Goal: Information Seeking & Learning: Learn about a topic

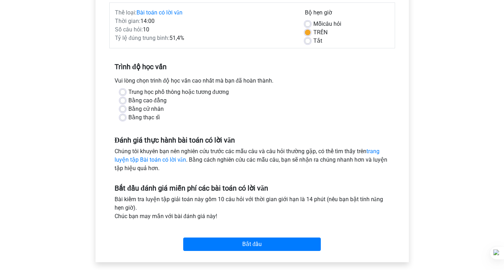
scroll to position [106, 0]
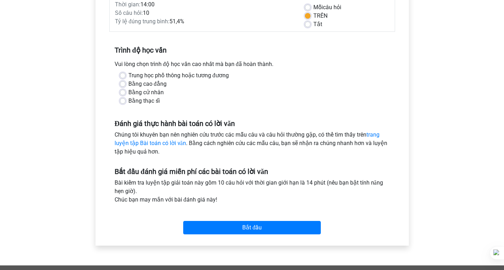
click at [152, 92] on font "Bằng cử nhân" at bounding box center [145, 92] width 35 height 7
click at [125, 92] on input "Bằng cử nhân" at bounding box center [123, 91] width 6 height 7
radio input "true"
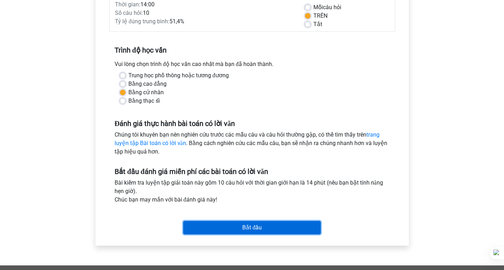
click at [265, 223] on input "Bắt đầu" at bounding box center [251, 227] width 137 height 13
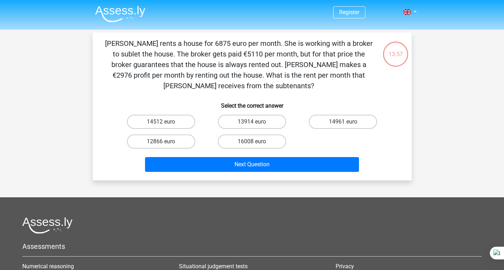
drag, startPoint x: 433, startPoint y: 43, endPoint x: 445, endPoint y: 7, distance: 38.1
click at [433, 39] on div "Register Nederlands English" at bounding box center [252, 192] width 504 height 384
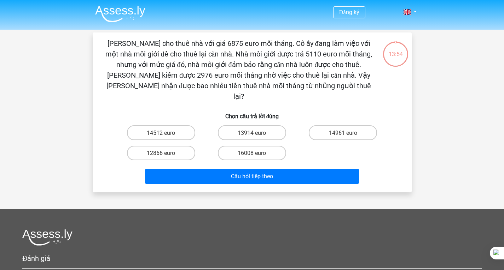
click at [444, 76] on div "Đăng ký Người Hà Lan Tiếng Anh" at bounding box center [252, 198] width 504 height 396
click at [328, 125] on label "14961 euro" at bounding box center [342, 132] width 68 height 14
click at [343, 133] on input "14961 euro" at bounding box center [345, 135] width 5 height 5
radio input "true"
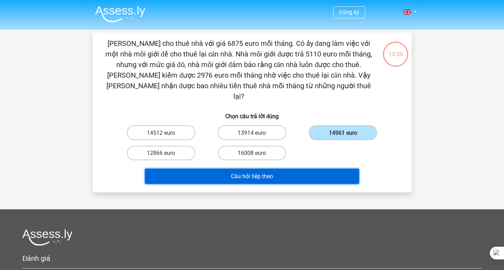
click at [284, 169] on button "Câu hỏi tiếp theo" at bounding box center [252, 176] width 214 height 15
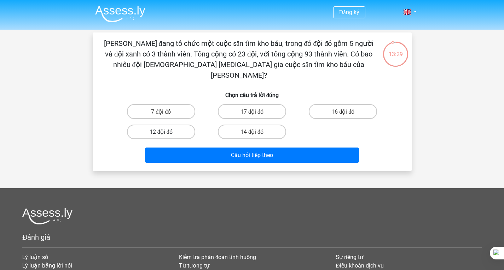
click at [184, 125] on label "12 đội đỏ" at bounding box center [161, 132] width 68 height 14
click at [165, 132] on input "12 đội đỏ" at bounding box center [163, 134] width 5 height 5
radio input "true"
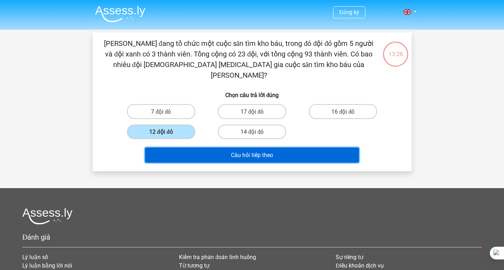
click at [221, 148] on button "Câu hỏi tiếp theo" at bounding box center [252, 155] width 214 height 15
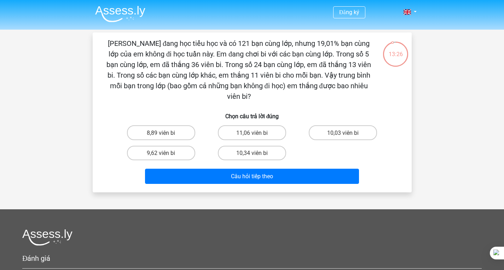
click at [223, 146] on label "10,34 viên bi" at bounding box center [252, 153] width 68 height 14
click at [252, 153] on input "10,34 viên bi" at bounding box center [254, 155] width 5 height 5
radio input "true"
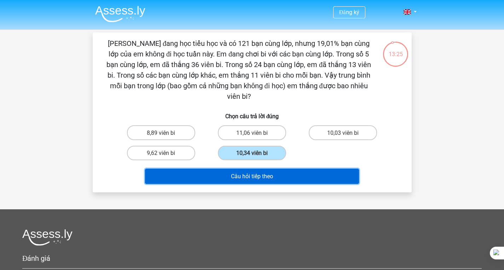
click at [223, 169] on button "Câu hỏi tiếp theo" at bounding box center [252, 176] width 214 height 15
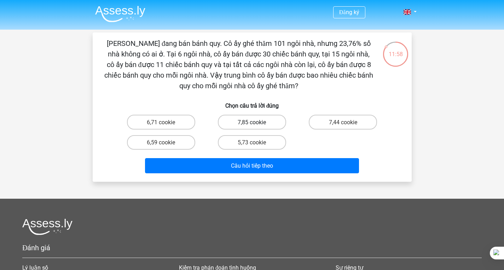
click at [245, 122] on font "7,85 cookie" at bounding box center [251, 122] width 28 height 7
click at [252, 122] on input "7,85 cookie" at bounding box center [254, 124] width 5 height 5
radio input "true"
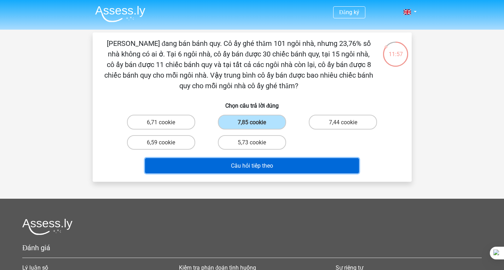
click at [261, 169] on font "Câu hỏi tiếp theo" at bounding box center [252, 166] width 42 height 7
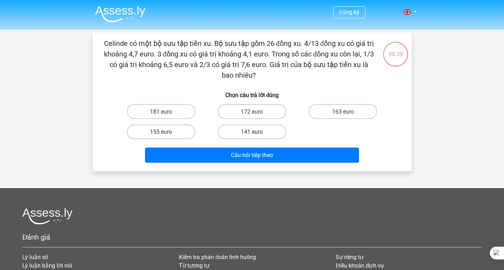
drag, startPoint x: 255, startPoint y: 73, endPoint x: 99, endPoint y: 47, distance: 158.4
click at [99, 47] on div "Celinde có một bộ sưu tập tiền xu. Bộ sưu tập gồm 26 đồng xu. 4/13 đồng xu có g…" at bounding box center [251, 102] width 313 height 128
copy font "Celinde có một bộ sưu tập tiền xu. Bộ sưu tập gồm 26 đồng xu. 4/13 đồng xu có g…"
click at [186, 127] on label "155 euro" at bounding box center [161, 132] width 68 height 14
click at [165, 132] on input "155 euro" at bounding box center [163, 134] width 5 height 5
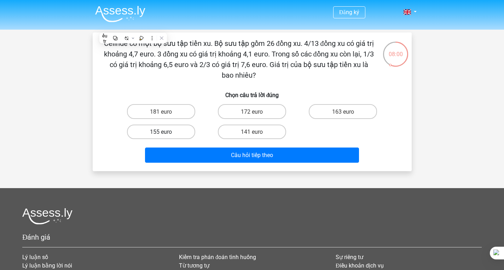
radio input "true"
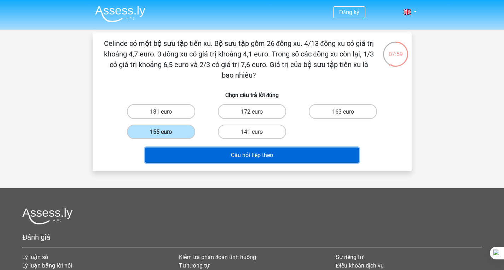
click at [240, 152] on font "Câu hỏi tiếp theo" at bounding box center [252, 155] width 42 height 7
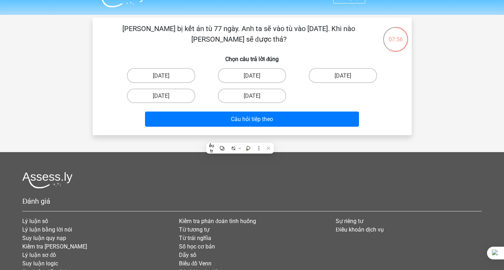
scroll to position [14, 0]
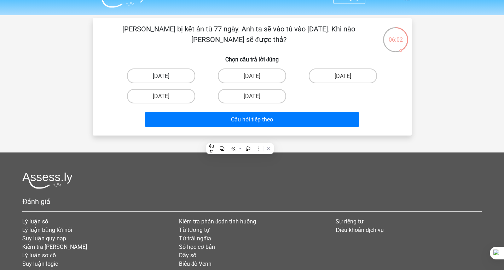
click at [169, 77] on font "Ngày 13 tháng 8" at bounding box center [161, 76] width 17 height 7
click at [165, 77] on input "Ngày 13 tháng 8" at bounding box center [163, 78] width 5 height 5
radio input "true"
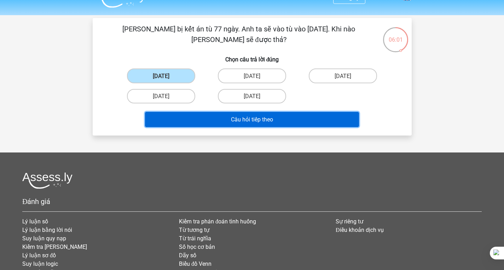
click at [215, 119] on button "Câu hỏi tiếp theo" at bounding box center [252, 119] width 214 height 15
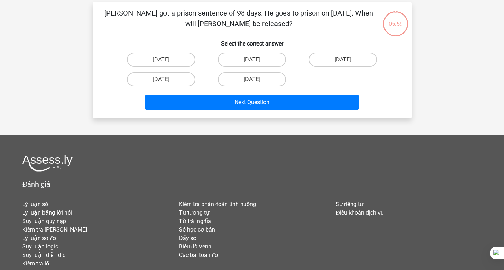
scroll to position [33, 0]
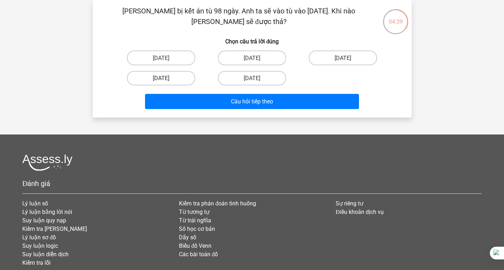
click at [187, 81] on label "Ngày 22 tháng 8" at bounding box center [161, 78] width 68 height 14
click at [165, 81] on input "Ngày 22 tháng 8" at bounding box center [163, 80] width 5 height 5
radio input "true"
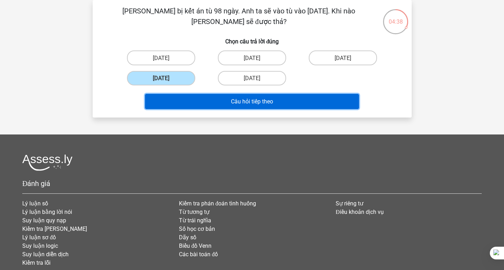
click at [218, 101] on button "Câu hỏi tiếp theo" at bounding box center [252, 101] width 214 height 15
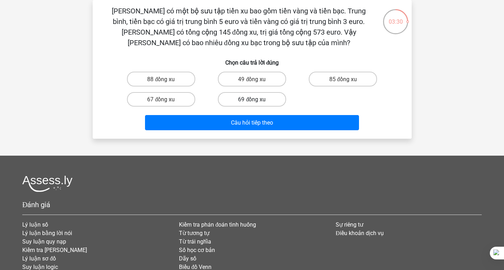
click at [269, 100] on label "69 đồng xu" at bounding box center [252, 99] width 68 height 14
click at [256, 100] on input "69 đồng xu" at bounding box center [254, 101] width 5 height 5
radio input "true"
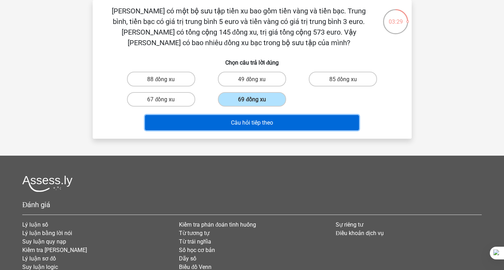
click at [269, 122] on font "Câu hỏi tiếp theo" at bounding box center [252, 122] width 42 height 7
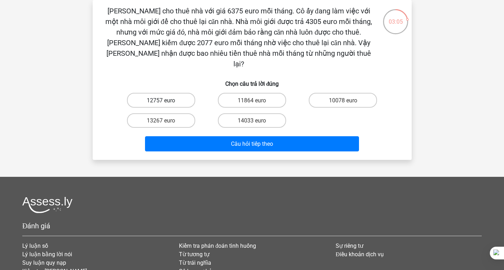
click at [169, 97] on font "12757 euro" at bounding box center [161, 100] width 28 height 7
click at [165, 100] on input "12757 euro" at bounding box center [163, 102] width 5 height 5
radio input "true"
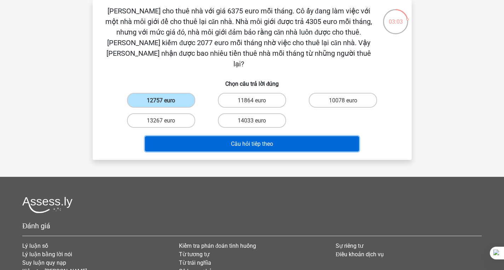
click at [224, 136] on button "Câu hỏi tiếp theo" at bounding box center [252, 143] width 214 height 15
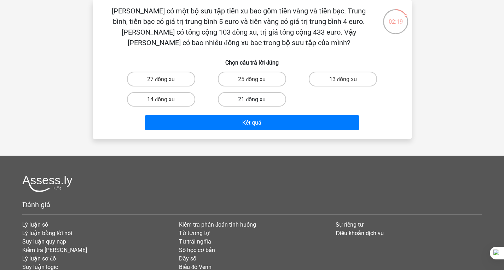
click at [237, 98] on label "21 đồng xu" at bounding box center [252, 99] width 68 height 14
click at [252, 99] on input "21 đồng xu" at bounding box center [254, 101] width 5 height 5
radio input "true"
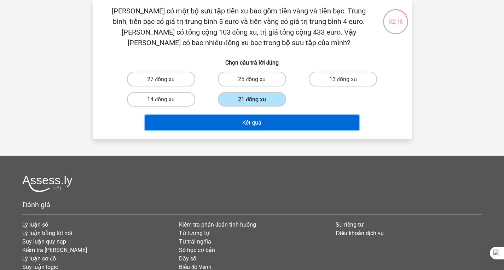
click at [247, 122] on font "Kết quả" at bounding box center [251, 122] width 19 height 7
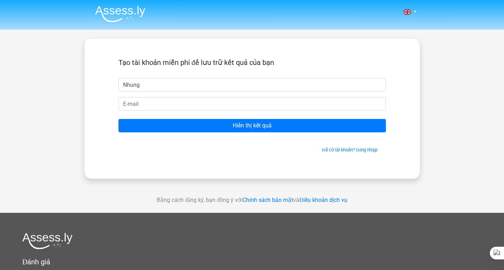
type input "Nhung"
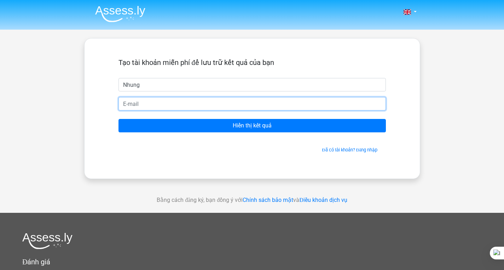
click at [236, 102] on input "email" at bounding box center [251, 103] width 267 height 13
type input "nhungngai2402@gmail.com"
click at [118, 119] on input "Hiển thị kết quả" at bounding box center [251, 125] width 267 height 13
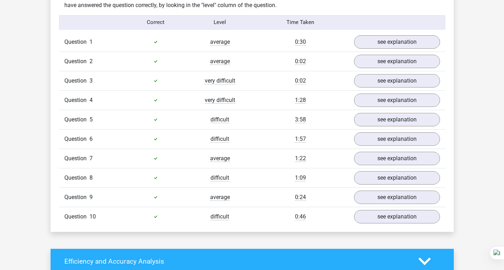
scroll to position [581, 0]
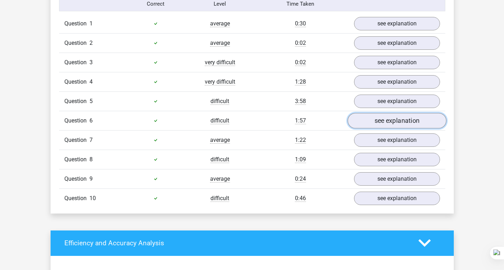
click at [385, 124] on link "see explanation" at bounding box center [396, 121] width 99 height 16
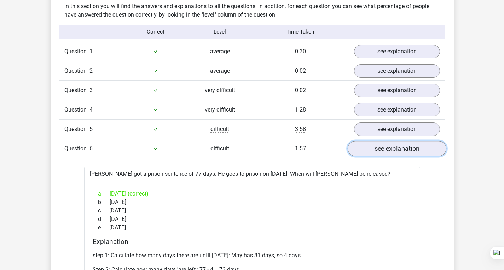
scroll to position [552, 0]
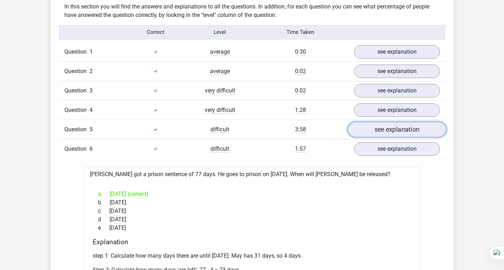
click at [386, 130] on link "see explanation" at bounding box center [396, 130] width 99 height 16
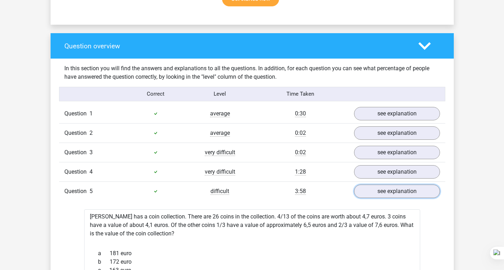
scroll to position [496, 0]
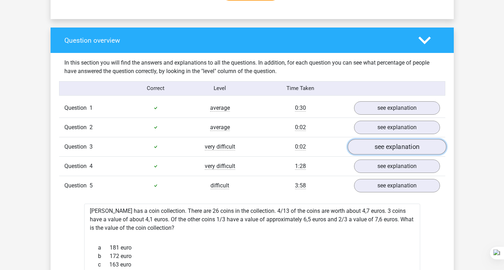
click at [384, 148] on link "see explanation" at bounding box center [396, 147] width 99 height 16
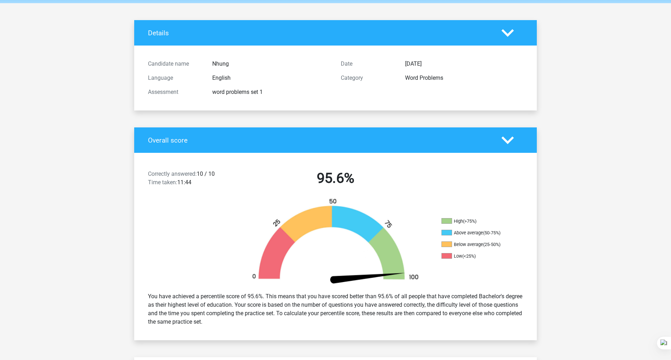
scroll to position [4, 0]
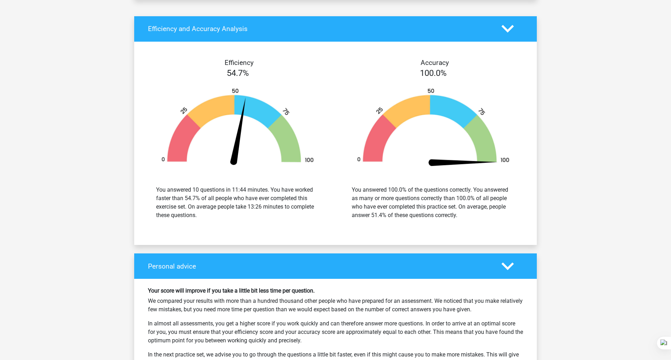
scroll to position [1749, 0]
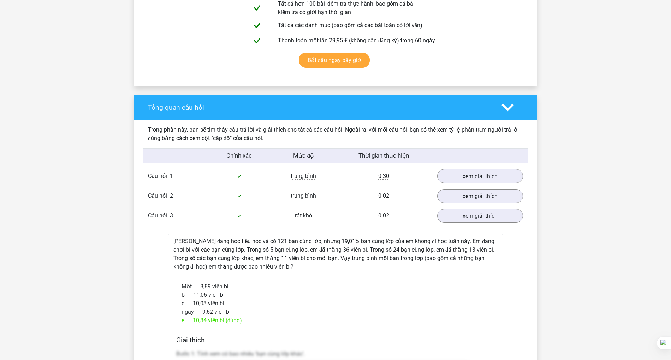
scroll to position [427, 0]
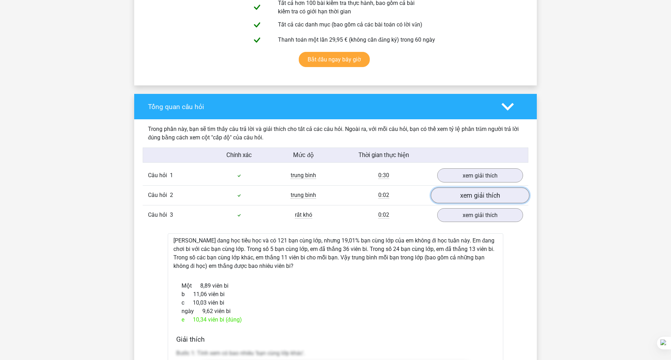
click at [484, 195] on font "xem giải thích" at bounding box center [480, 196] width 40 height 8
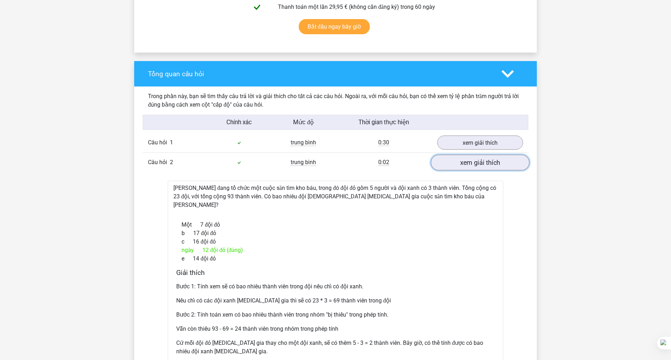
scroll to position [461, 0]
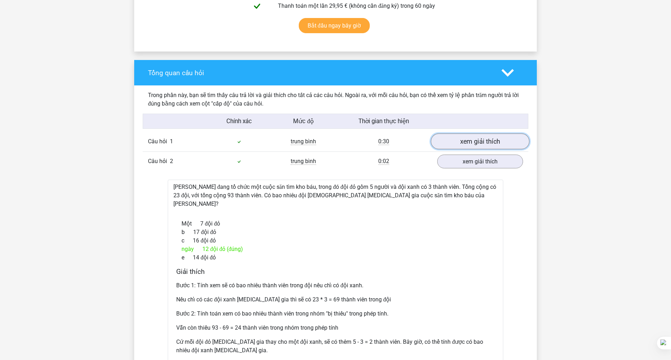
click at [487, 142] on font "xem giải thích" at bounding box center [480, 142] width 40 height 8
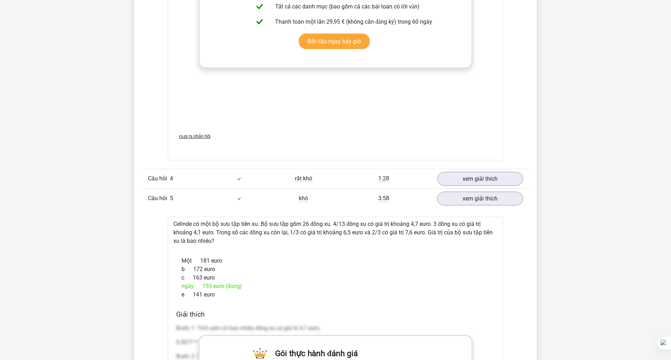
scroll to position [1298, 0]
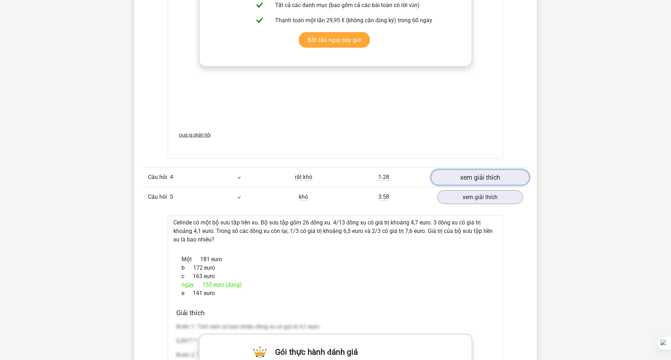
click at [481, 174] on font "xem giải thích" at bounding box center [480, 178] width 40 height 8
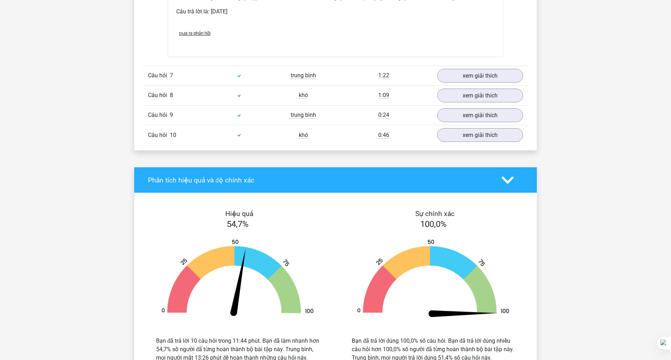
scroll to position [2246, 0]
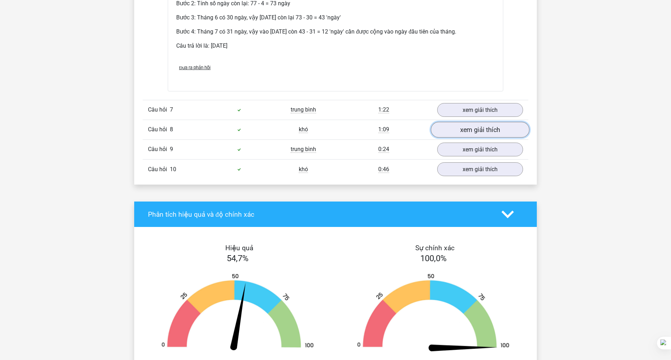
click at [474, 126] on font "xem giải thích" at bounding box center [480, 130] width 40 height 8
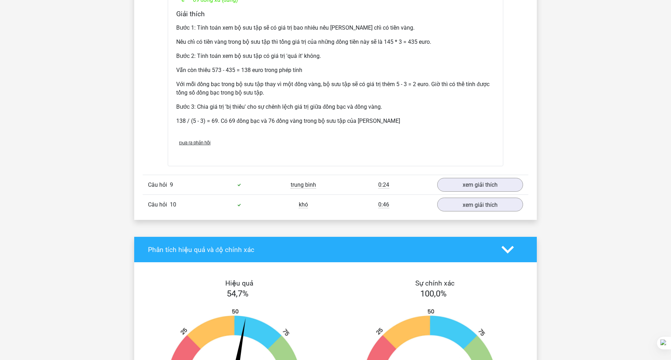
scroll to position [2487, 0]
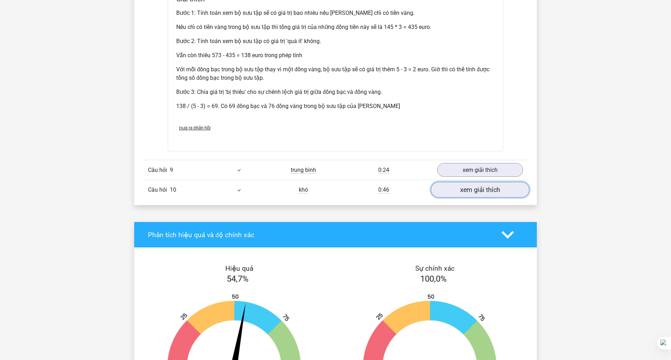
click at [483, 186] on font "xem giải thích" at bounding box center [480, 190] width 40 height 8
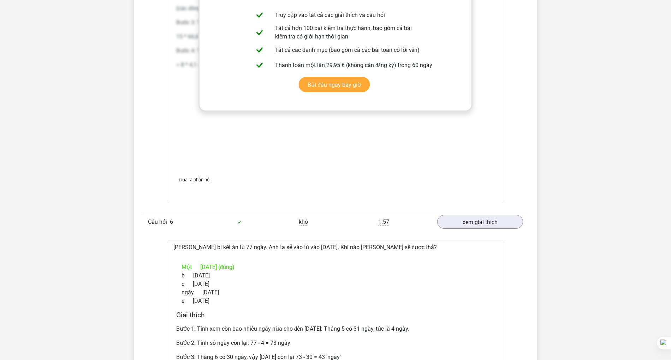
scroll to position [1903, 0]
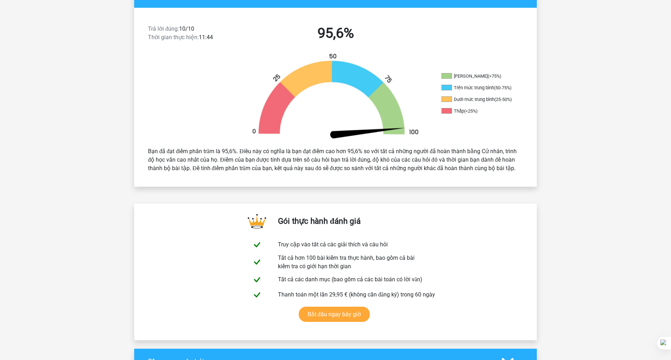
scroll to position [0, 0]
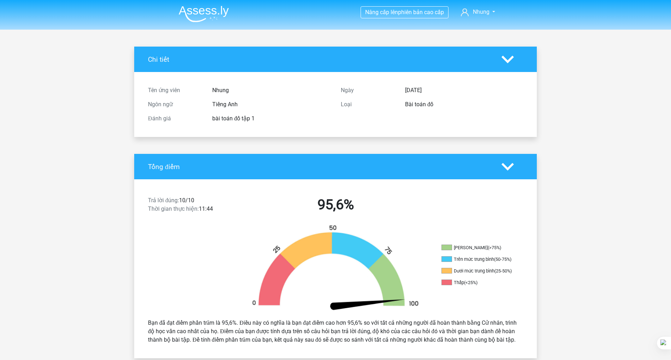
click at [223, 10] on img at bounding box center [204, 14] width 50 height 17
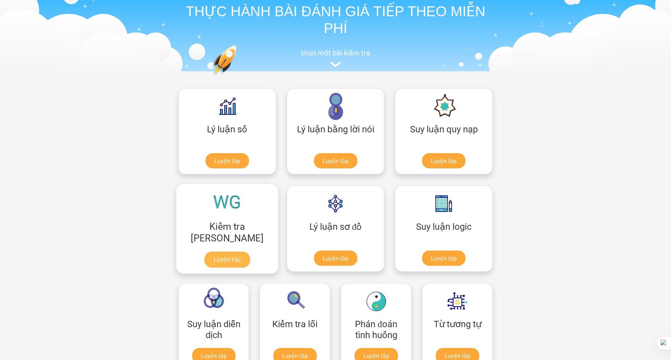
scroll to position [68, 0]
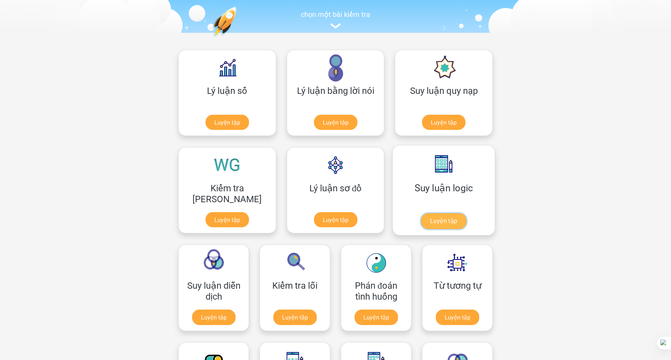
click at [421, 213] on link "Luyện tập" at bounding box center [444, 221] width 46 height 16
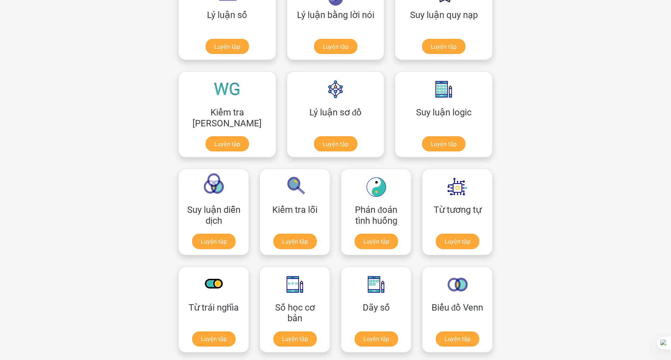
scroll to position [143, 0]
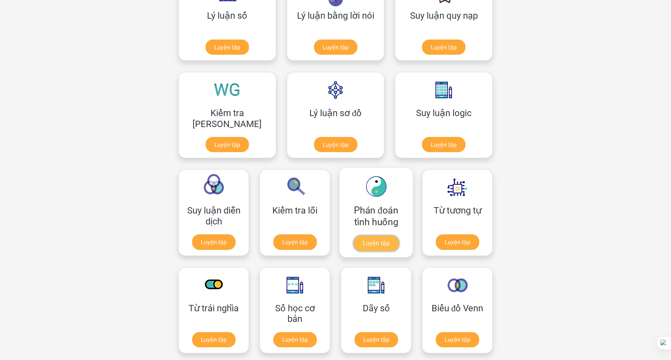
click at [353, 236] on link "Luyện tập" at bounding box center [376, 244] width 46 height 16
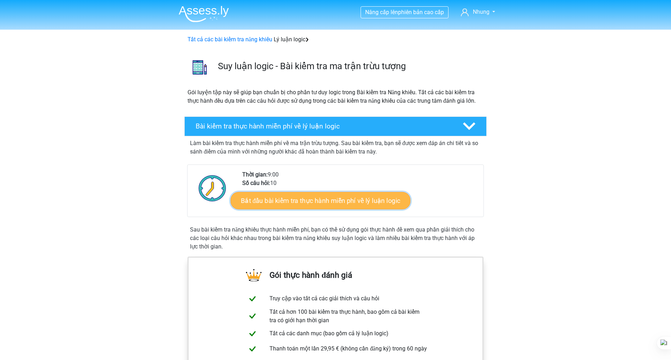
click at [305, 202] on font "Bắt đầu bài kiểm tra thực hành miễn phí về lý luận logic" at bounding box center [321, 201] width 160 height 8
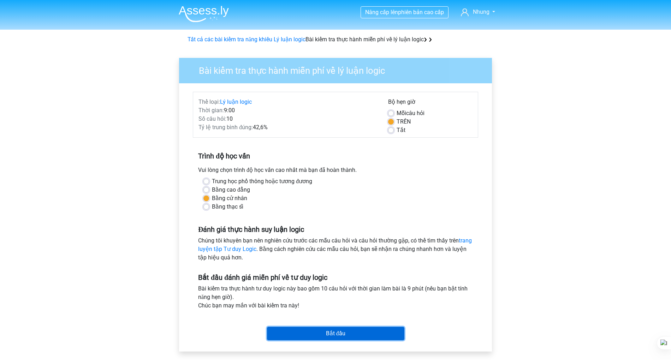
click at [335, 331] on input "Bắt đầu" at bounding box center [335, 333] width 137 height 13
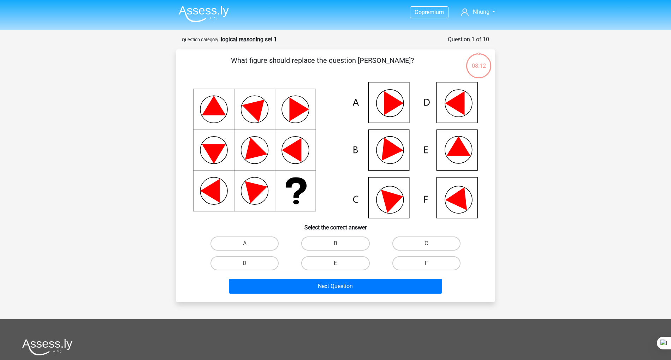
click at [136, 231] on div "Go premium Nhung [EMAIL_ADDRESS][DOMAIN_NAME]" at bounding box center [335, 253] width 671 height 506
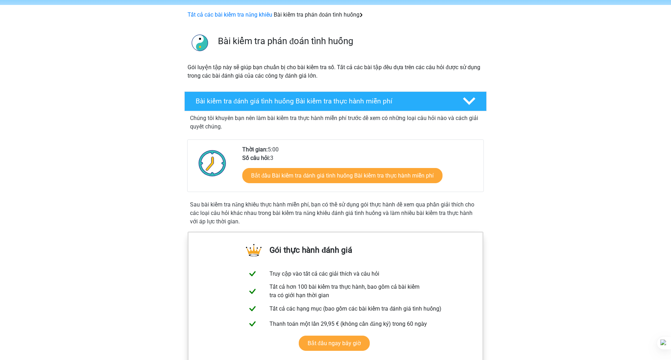
scroll to position [26, 0]
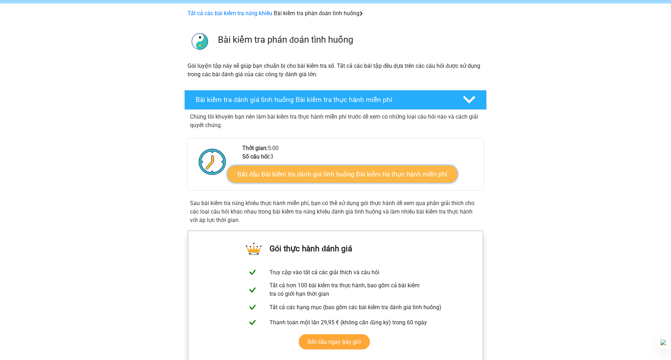
click at [261, 181] on link "Bắt đầu Bài kiểm tra đánh giá tình huống Bài kiểm tra thực hành miễn phí" at bounding box center [343, 174] width 230 height 18
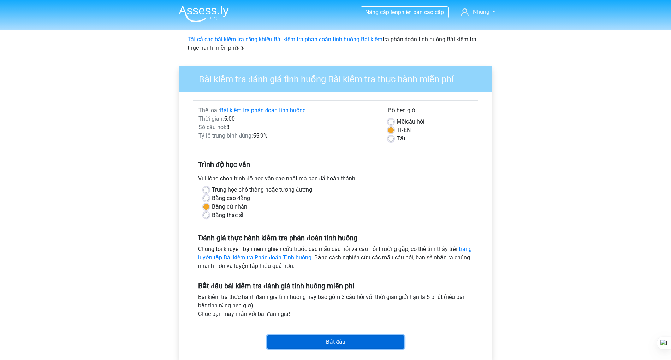
click at [302, 339] on input "Bắt đầu" at bounding box center [335, 342] width 137 height 13
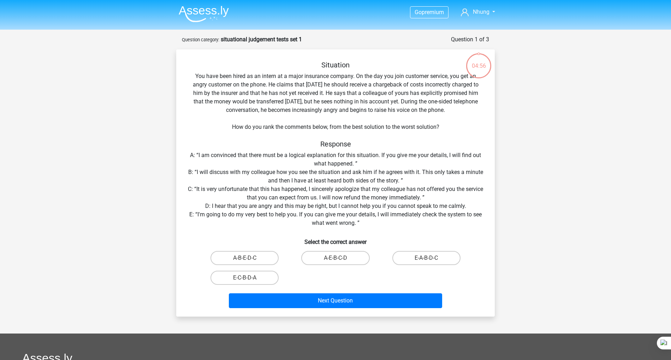
click at [585, 59] on div "Go premium Nhung [EMAIL_ADDRESS][DOMAIN_NAME]" at bounding box center [335, 260] width 671 height 521
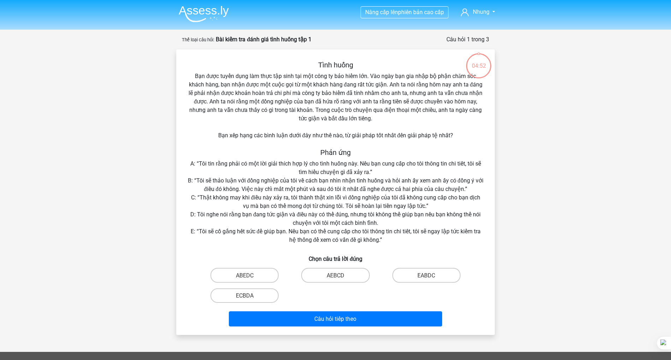
click at [553, 86] on div "Nâng cấp lên phiên bản cao cấp Nhung [EMAIL_ADDRESS][DOMAIN_NAME]" at bounding box center [335, 269] width 671 height 539
